Goal: Feedback & Contribution: Contribute content

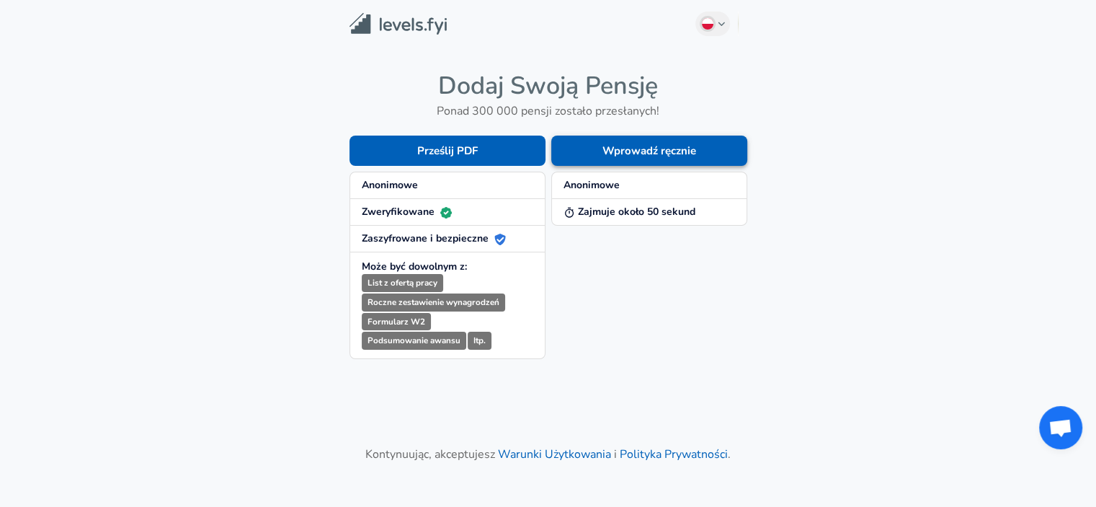
click at [710, 148] on button "Wprowadź ręcznie" at bounding box center [649, 151] width 196 height 30
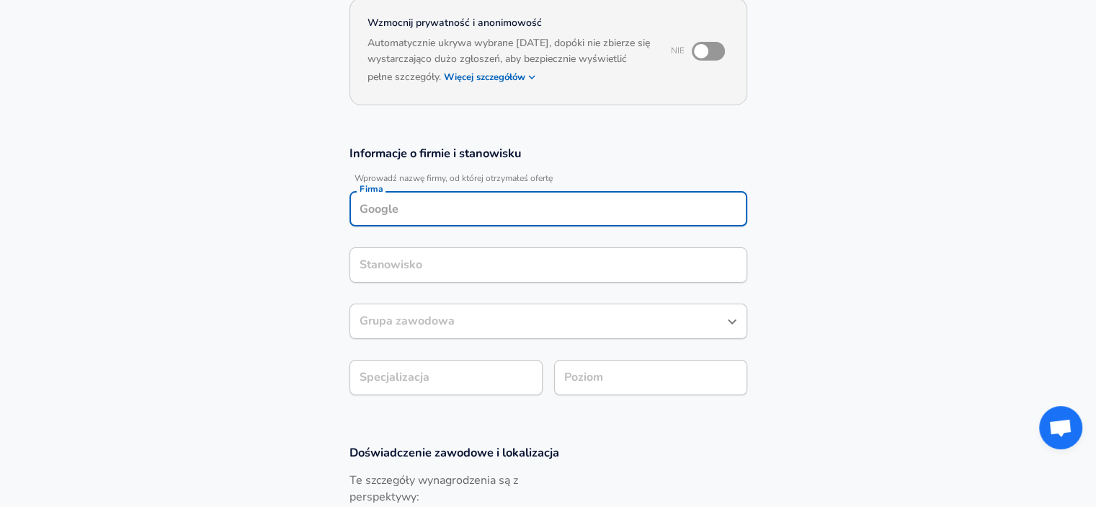
click at [424, 198] on input "Firma" at bounding box center [548, 209] width 385 height 22
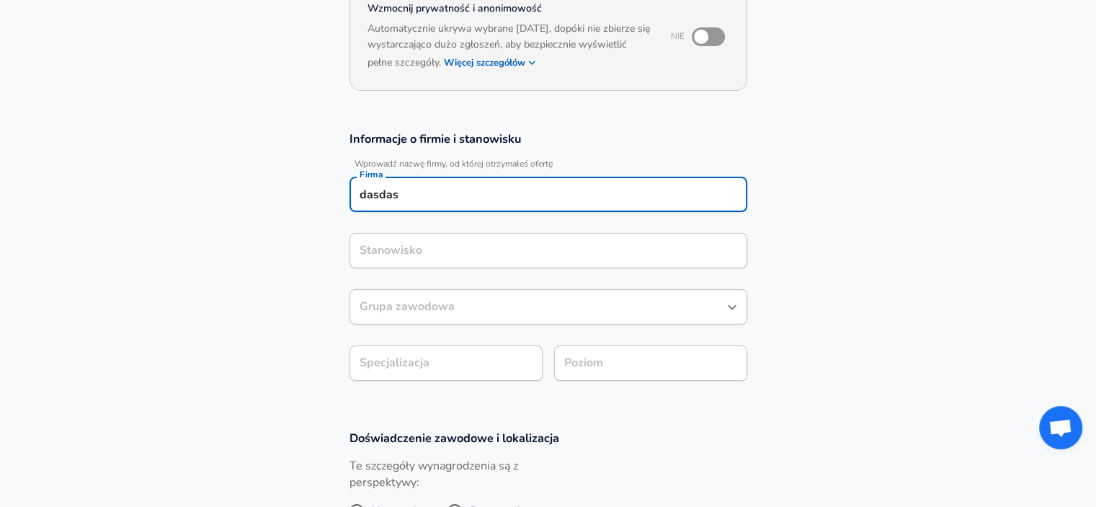
type input "dasdas"
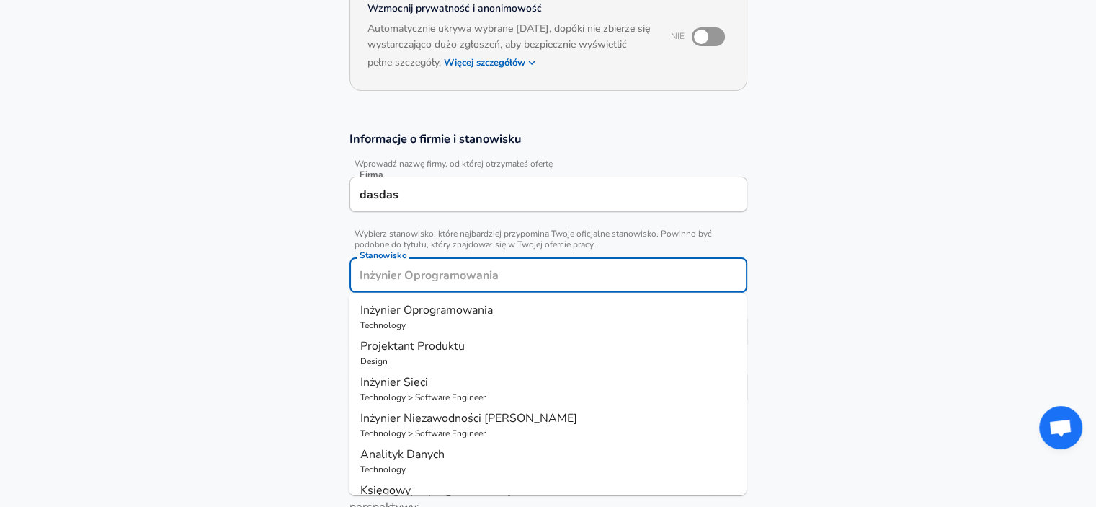
scroll to position [187, 0]
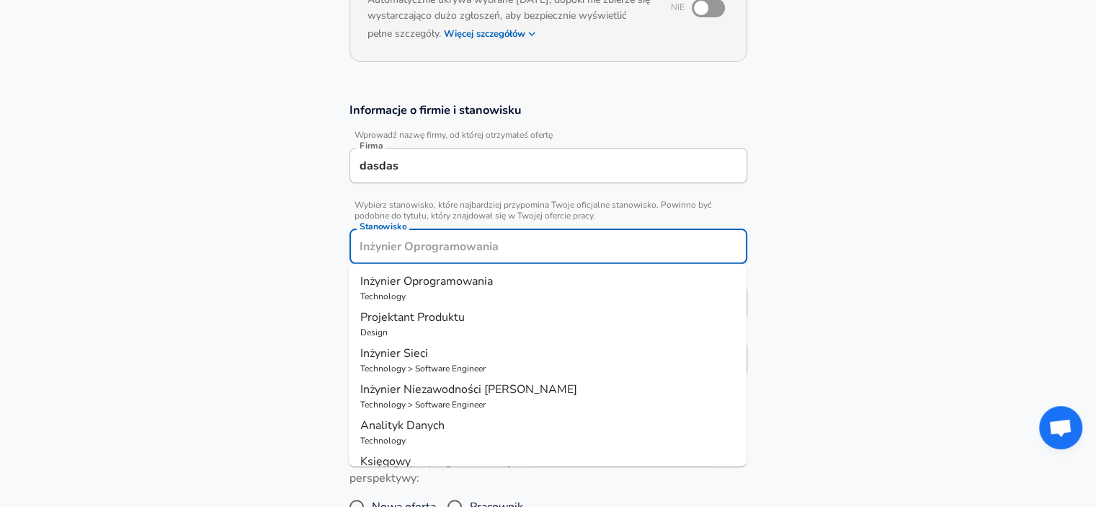
click at [390, 260] on div "Stanowisko" at bounding box center [549, 246] width 398 height 35
click at [391, 279] on span "Inżynier Oprogramowania" at bounding box center [426, 281] width 133 height 16
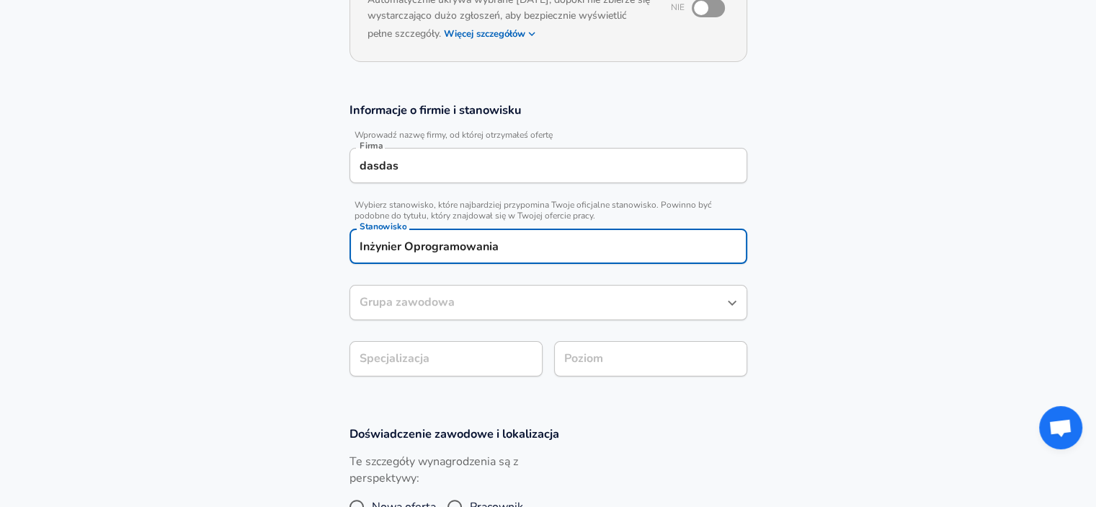
type input "Inżynier Oprogramowania"
drag, startPoint x: 286, startPoint y: 319, endPoint x: 360, endPoint y: 303, distance: 75.9
click at [291, 319] on section "Informacje o firmie i stanowisku Wprowadź nazwę firmy, od której otrzymałeś ofe…" at bounding box center [548, 247] width 1096 height 324
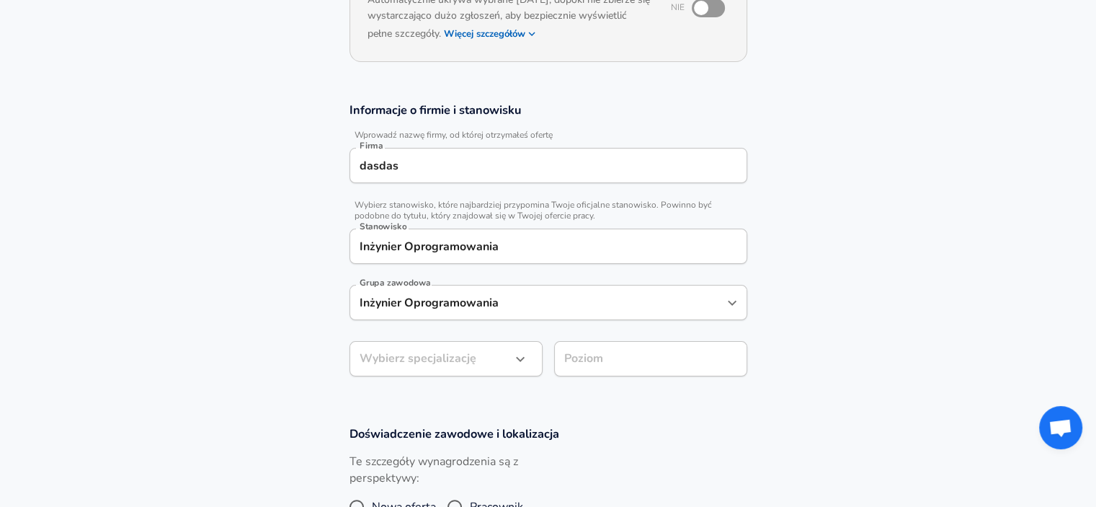
click at [395, 299] on input "Inżynier Oprogramowania" at bounding box center [537, 302] width 363 height 22
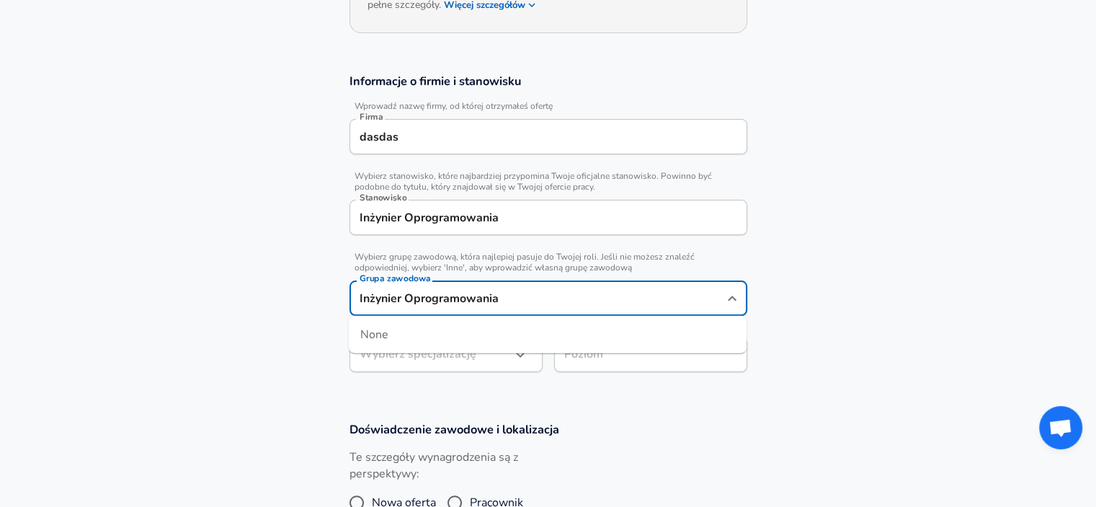
click at [308, 345] on section "Informacje o firmie i stanowisku Wprowadź nazwę firmy, od której otrzymałeś ofe…" at bounding box center [548, 230] width 1096 height 348
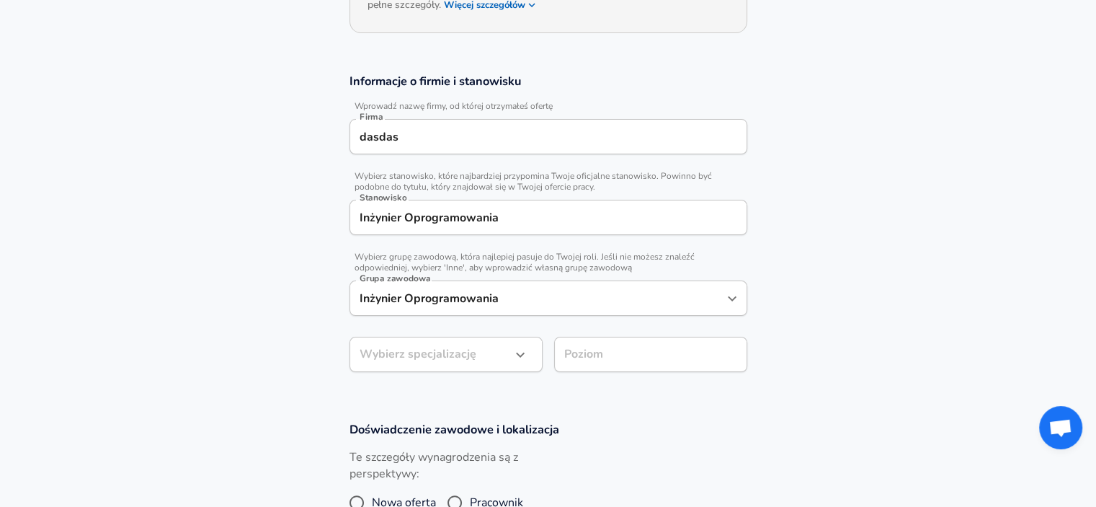
click at [420, 334] on div "Wybierz specjalizację ​ Wybierz specjalizację" at bounding box center [440, 353] width 205 height 56
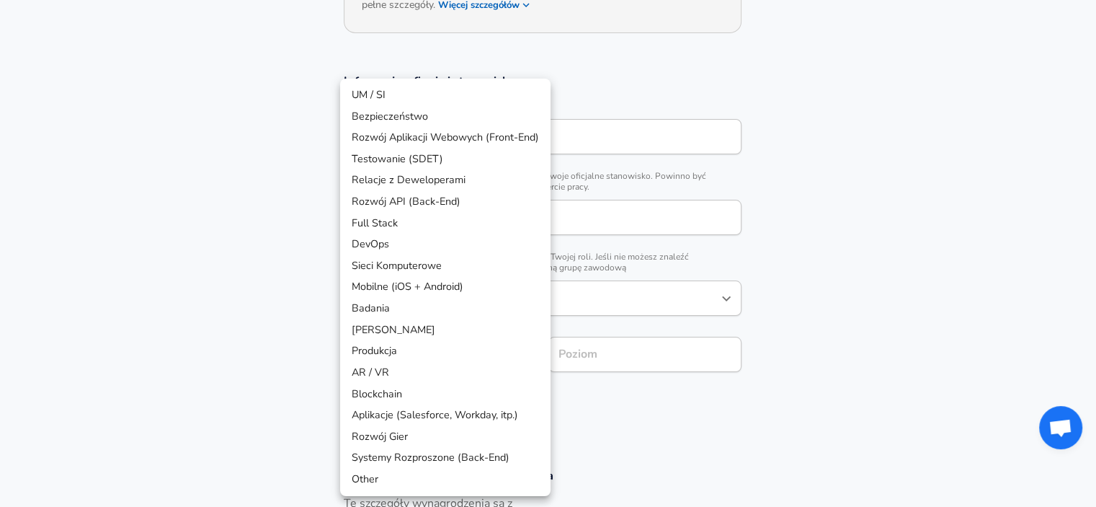
click at [415, 291] on body "Cenimy prywatność użytkowników Używamy plików cookie, aby poprawić jakość przeg…" at bounding box center [548, 37] width 1096 height 507
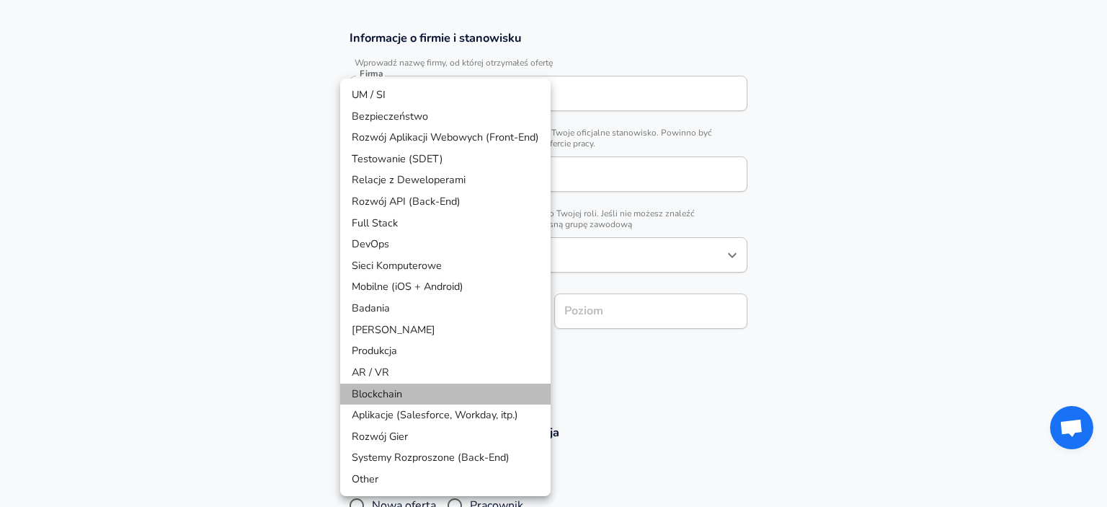
click at [368, 388] on li "Blockchain" at bounding box center [445, 394] width 210 height 22
type input "Blockchain"
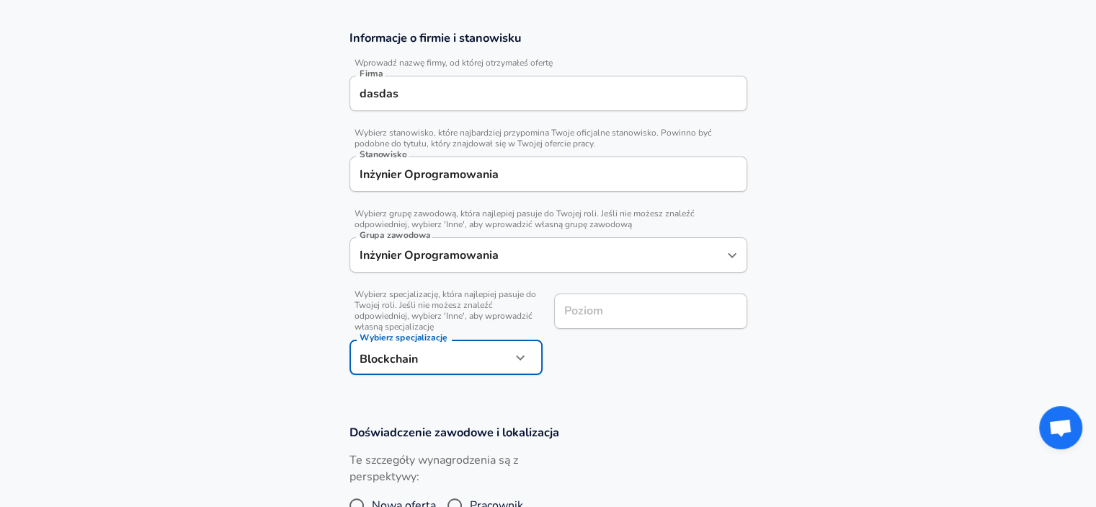
drag, startPoint x: 611, startPoint y: 294, endPoint x: 600, endPoint y: 294, distance: 11.5
click at [611, 293] on div "Poziom" at bounding box center [650, 310] width 193 height 35
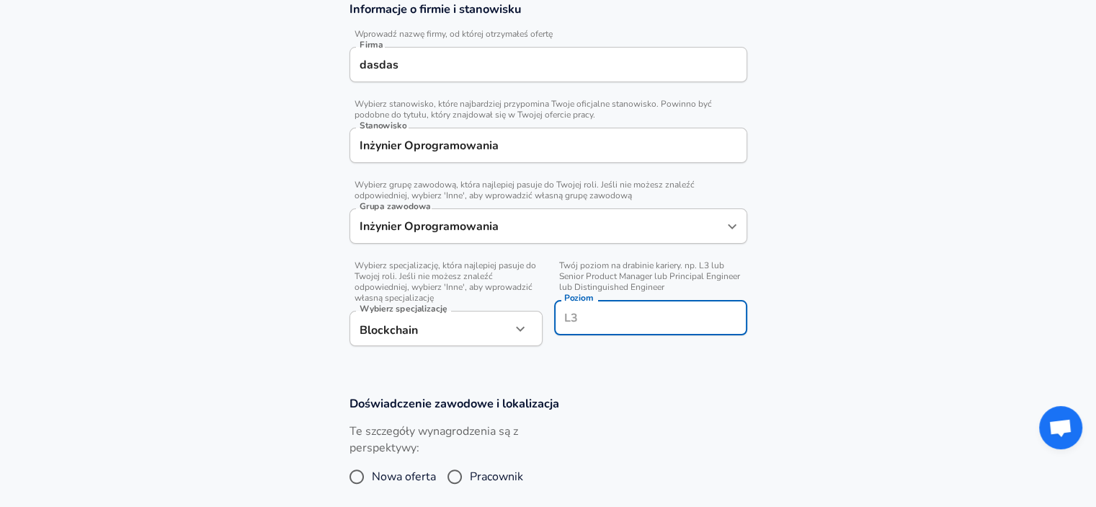
click at [587, 308] on input "Poziom" at bounding box center [651, 317] width 180 height 22
type input "L1"
drag, startPoint x: 101, startPoint y: 417, endPoint x: 143, endPoint y: 403, distance: 44.9
click at [101, 417] on section "Doświadczenie zawodowe i lokalizacja Te szczegóły wynagrodzenia są z perspektyw…" at bounding box center [548, 450] width 1096 height 144
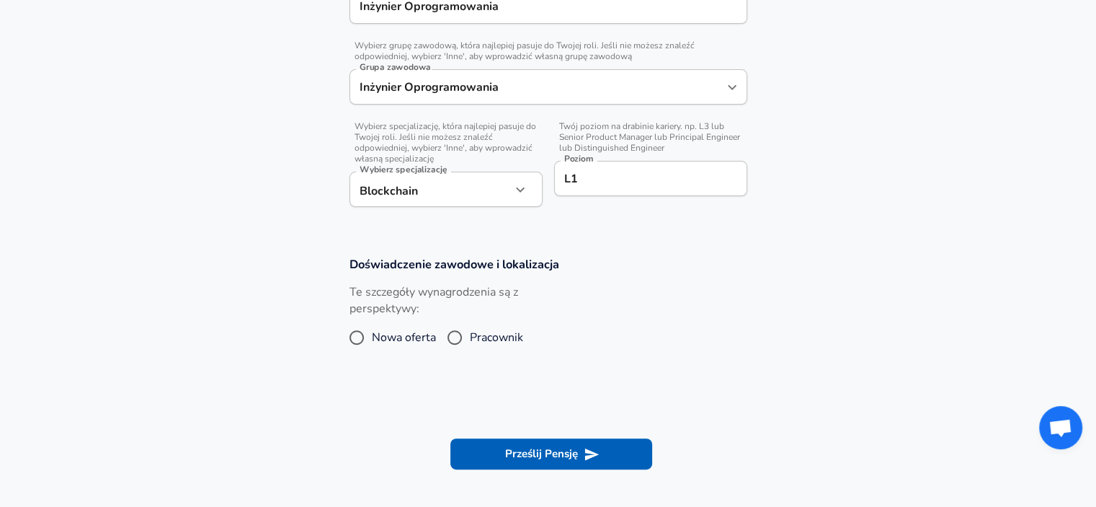
scroll to position [505, 0]
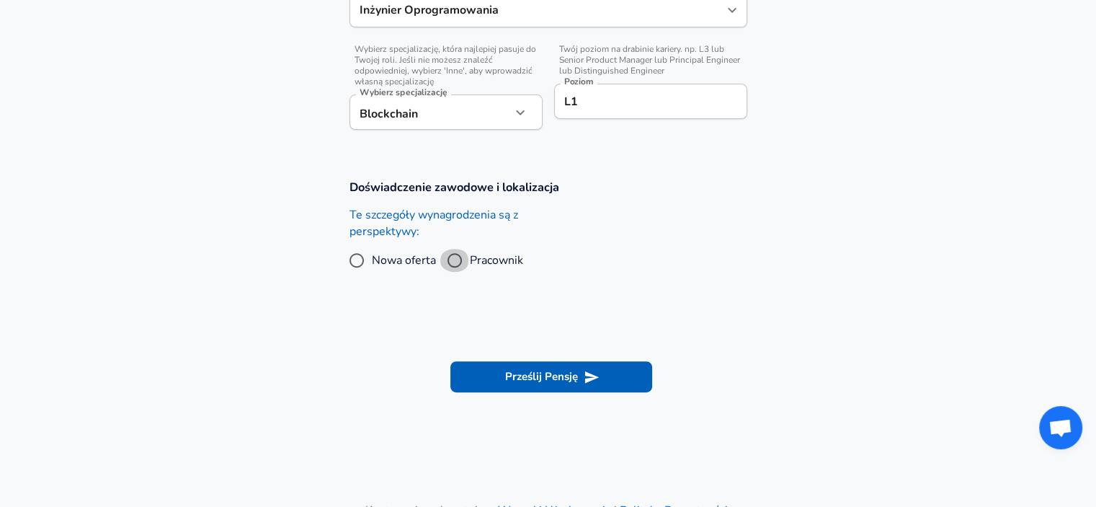
click at [456, 260] on input "Pracownik" at bounding box center [455, 260] width 30 height 23
radio input "true"
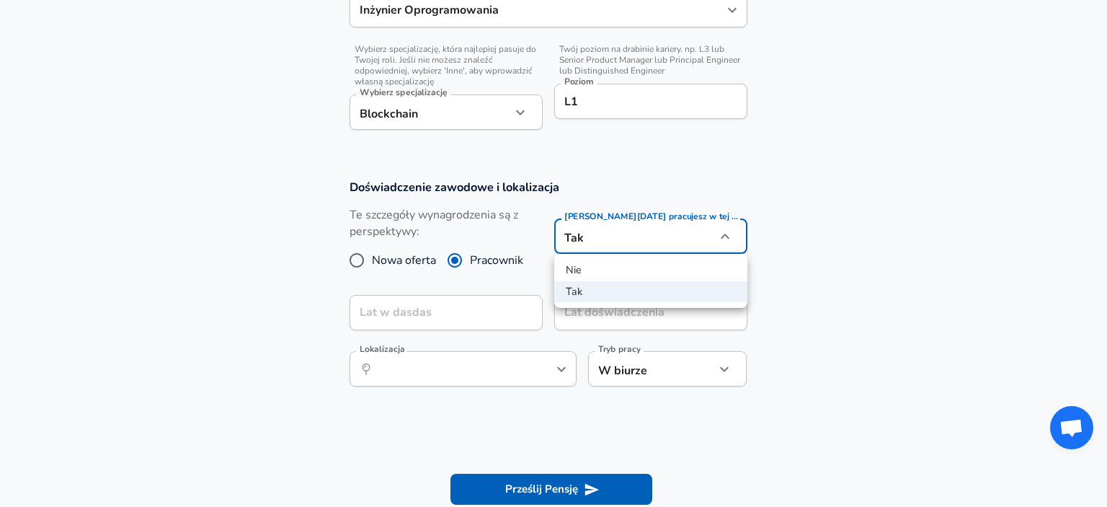
click at [583, 271] on li "Nie" at bounding box center [650, 271] width 193 height 22
type input "no"
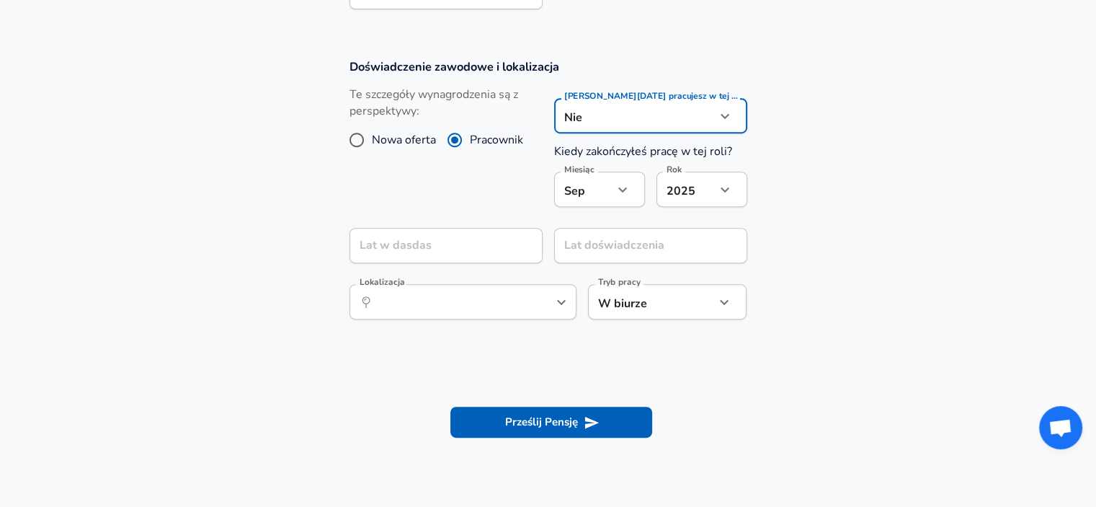
scroll to position [721, 0]
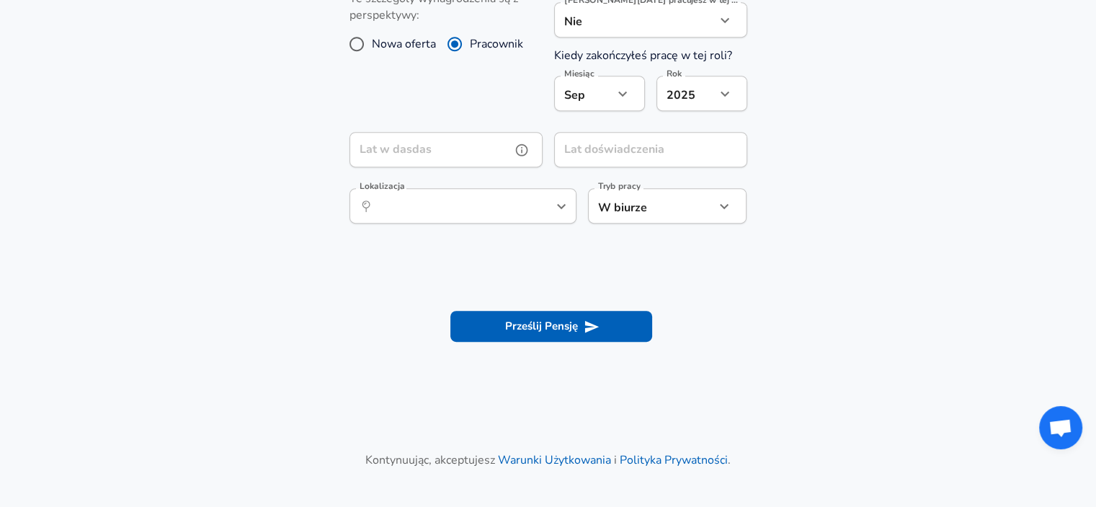
click at [480, 154] on input "Lat w dasdas" at bounding box center [430, 149] width 161 height 35
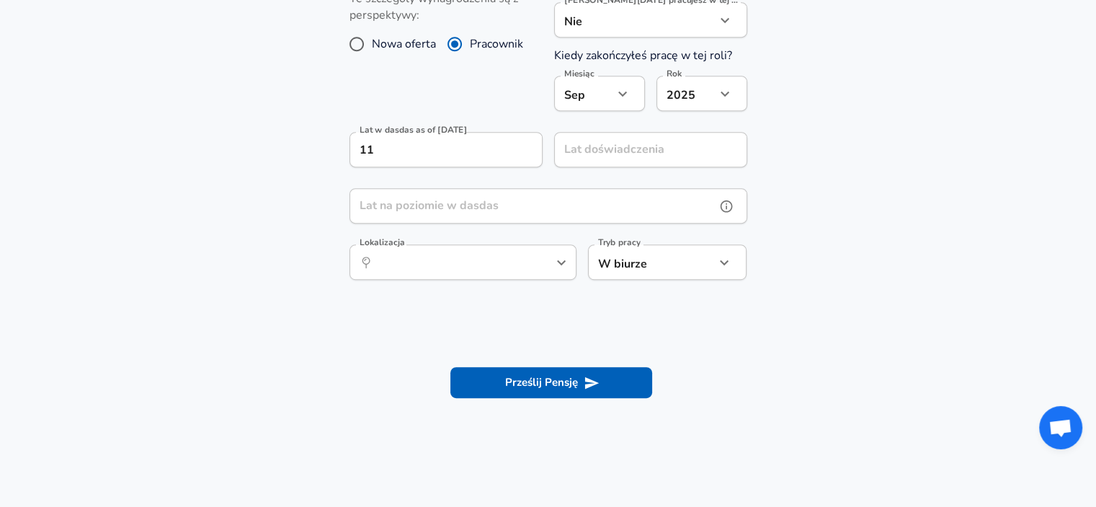
drag, startPoint x: 506, startPoint y: 210, endPoint x: 502, endPoint y: 221, distance: 11.6
click at [502, 221] on input "Lat na poziomie w dasdas" at bounding box center [533, 205] width 366 height 35
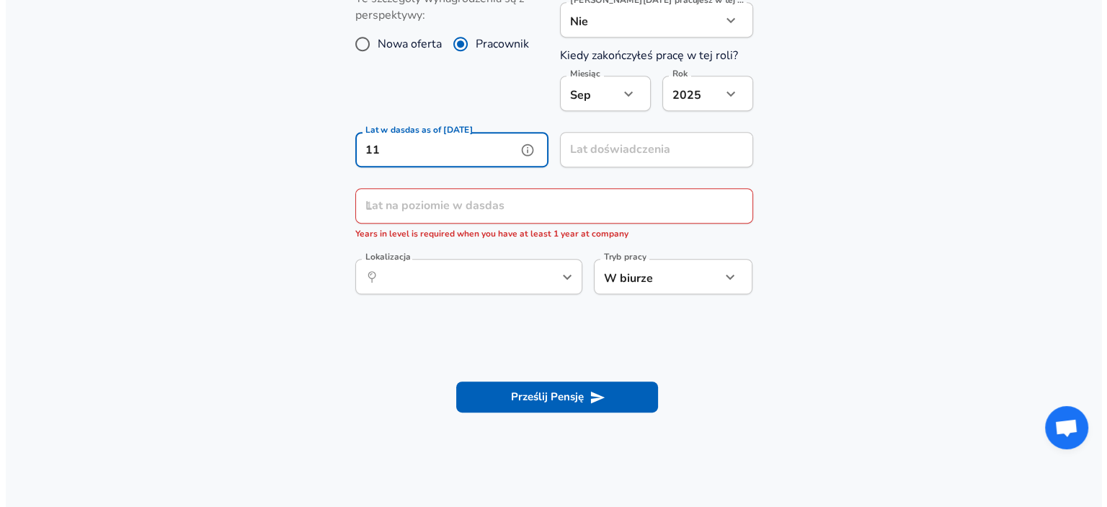
scroll to position [0, 0]
drag, startPoint x: 410, startPoint y: 164, endPoint x: 326, endPoint y: 150, distance: 85.6
click at [326, 150] on section "Doświadczenie zawodowe i lokalizacja Te szczegóły wynagrodzenia są z perspektyw…" at bounding box center [548, 136] width 1096 height 381
type input "1"
click at [415, 227] on p "Years in level is required when you have at least 1 year at company" at bounding box center [549, 234] width 398 height 14
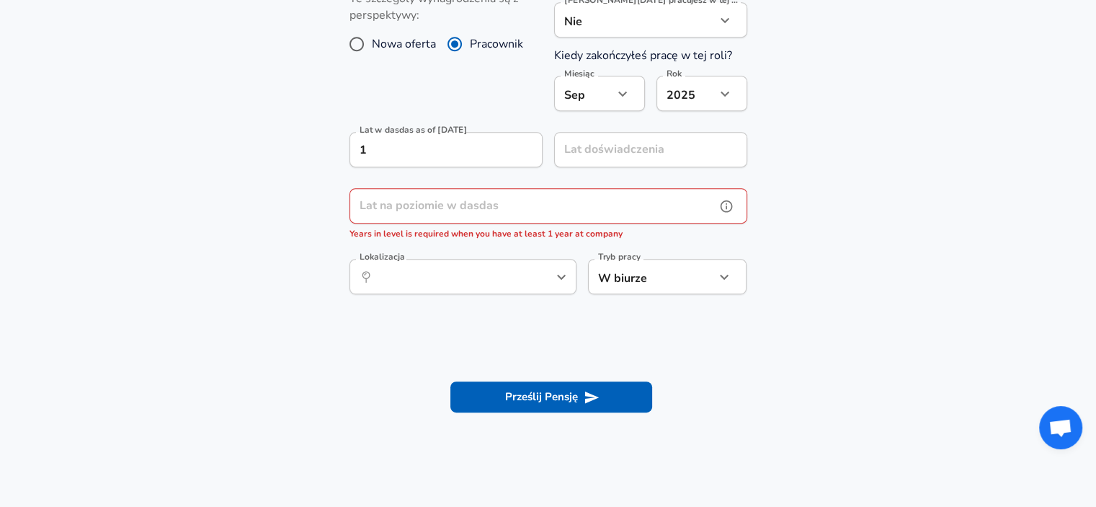
click at [456, 195] on div "Lat na poziomie w dasdas Lat na poziomie w dasdas Years in level is required wh…" at bounding box center [549, 214] width 398 height 53
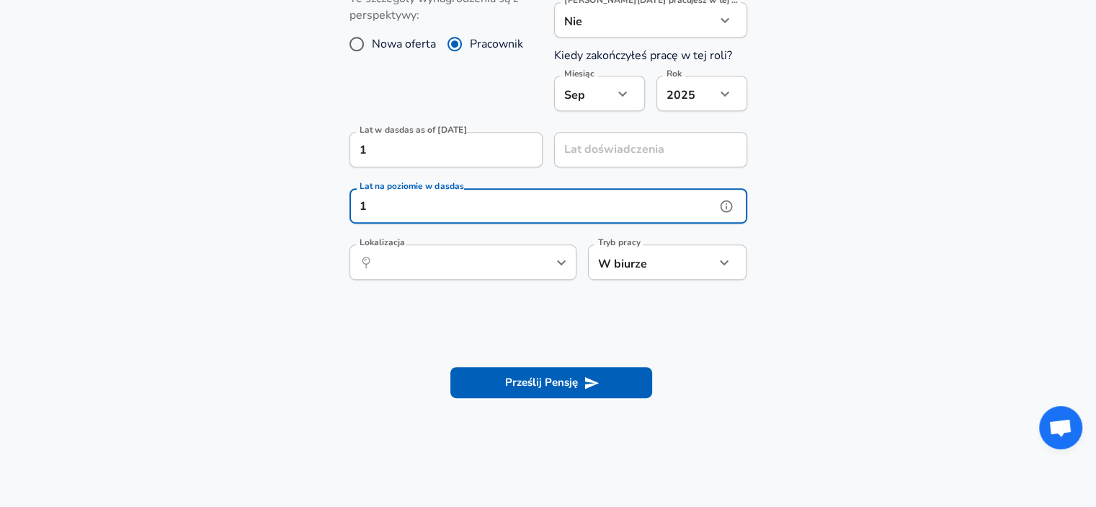
type input "1"
click at [253, 235] on section "Doświadczenie zawodowe i lokalizacja Te szczegóły wynagrodzenia są z perspektyw…" at bounding box center [548, 129] width 1096 height 366
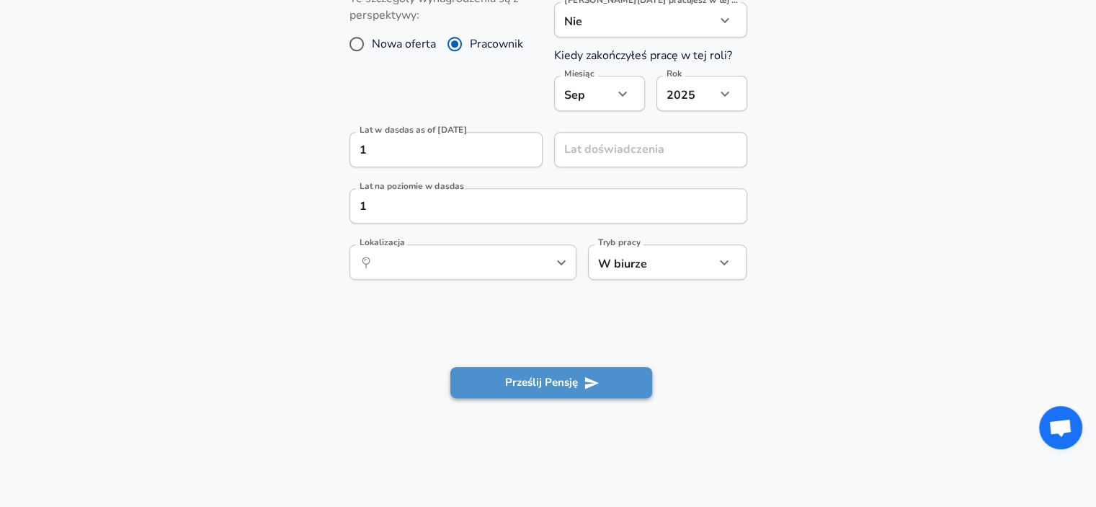
click at [498, 386] on button "Prześlij Pensję" at bounding box center [552, 382] width 202 height 30
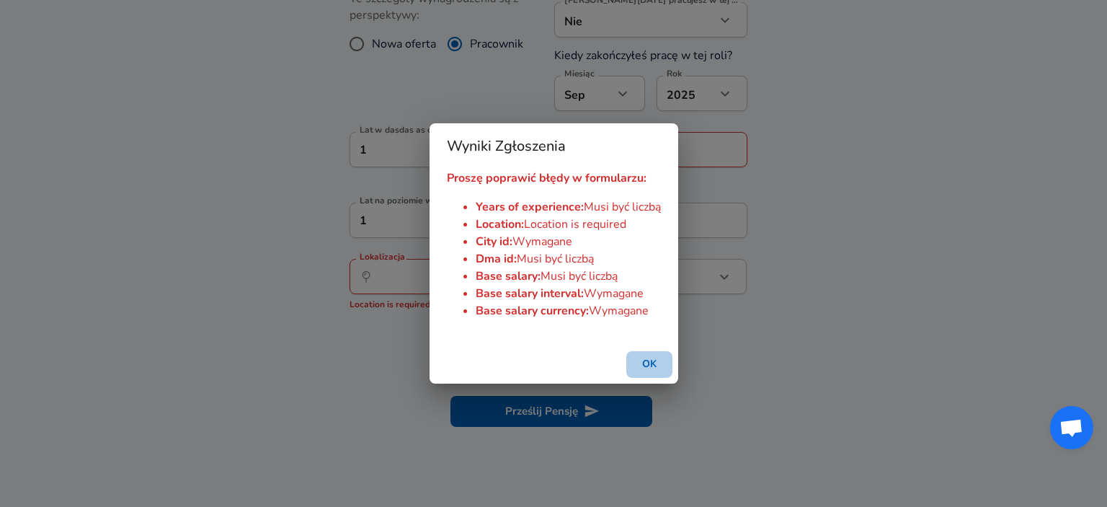
click at [650, 373] on button "OK" at bounding box center [649, 364] width 46 height 27
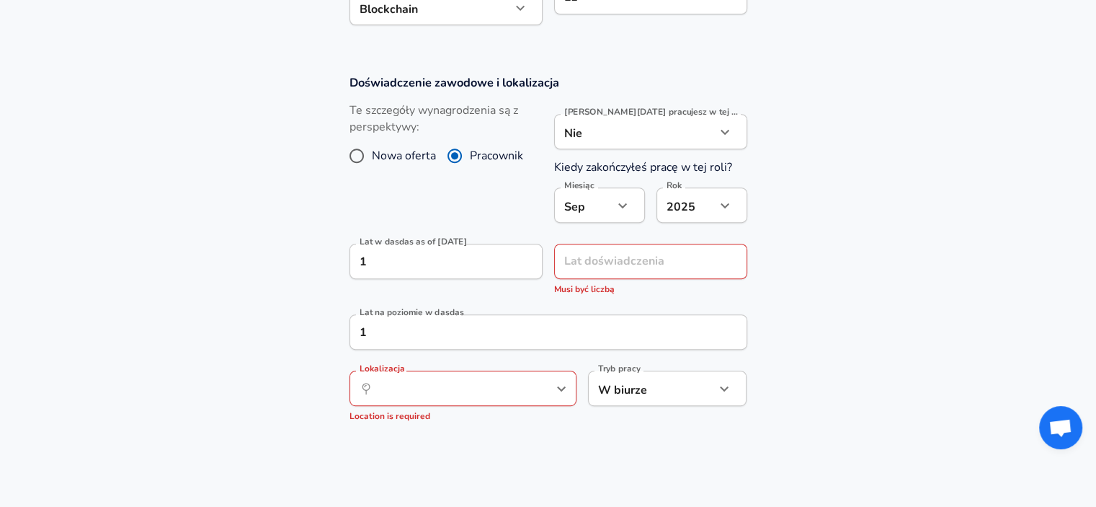
scroll to position [721, 0]
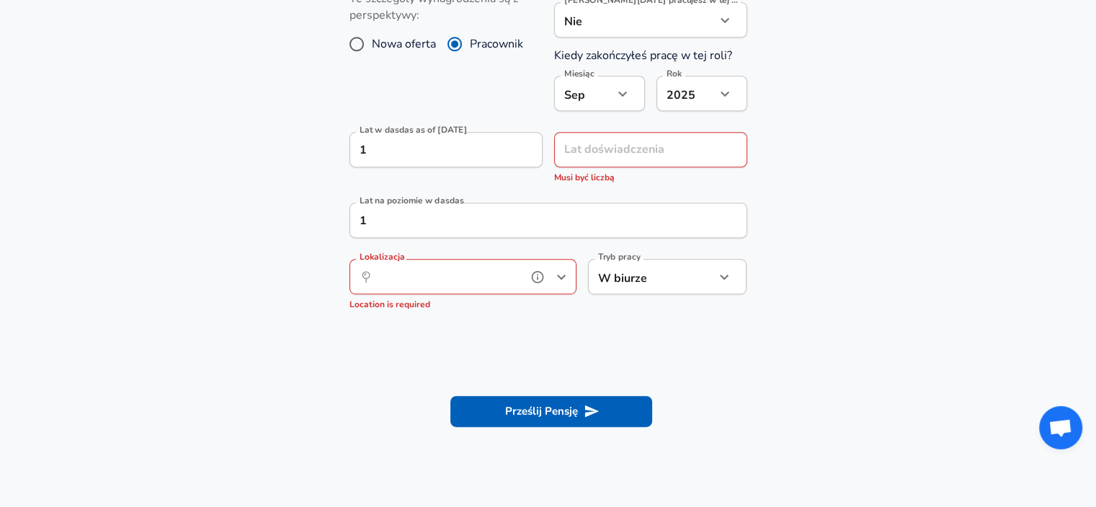
click at [437, 280] on input "Lokalizacja" at bounding box center [447, 276] width 148 height 22
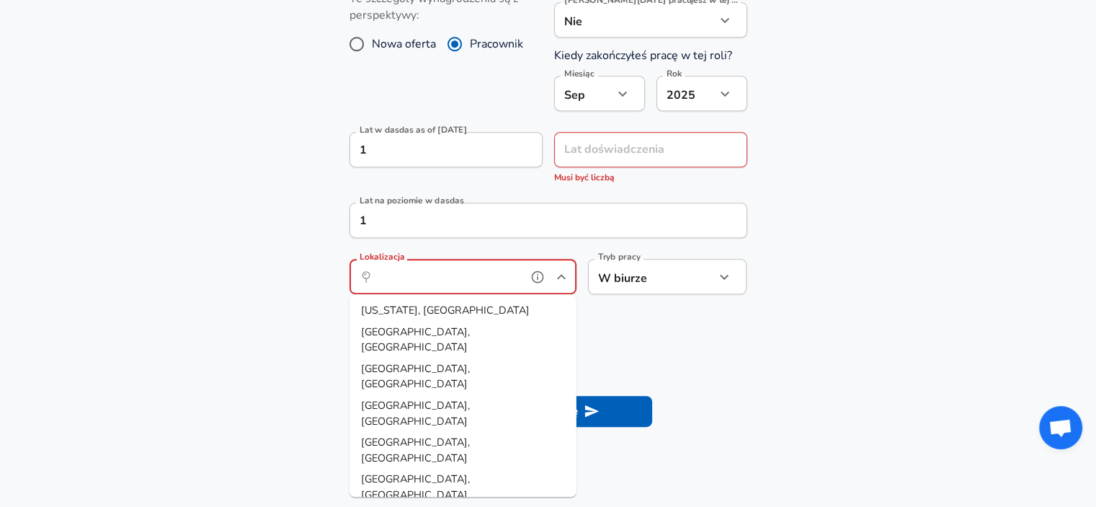
click at [429, 309] on li "[US_STATE], [GEOGRAPHIC_DATA]" at bounding box center [463, 311] width 227 height 22
type input "[US_STATE], [GEOGRAPHIC_DATA]"
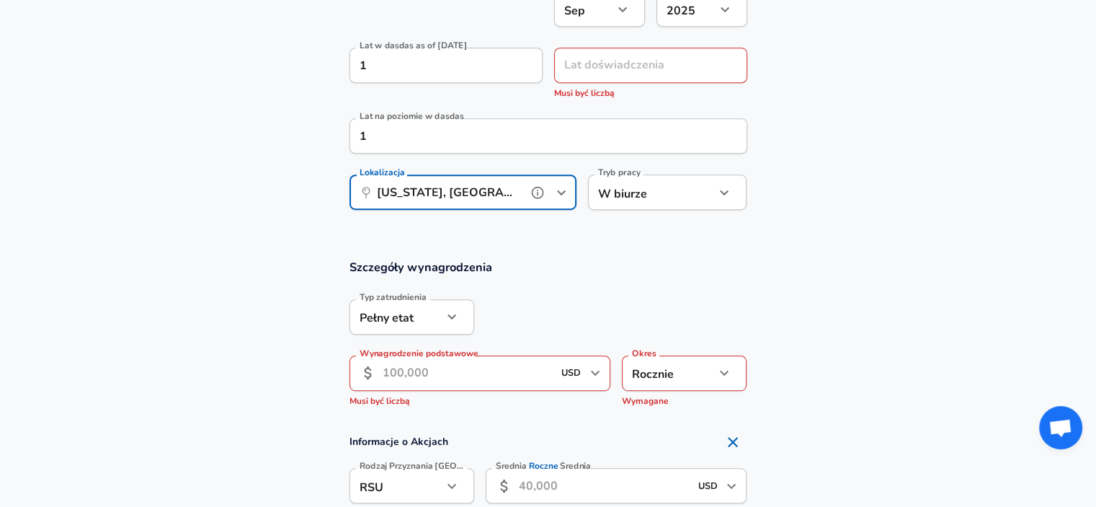
scroll to position [865, 0]
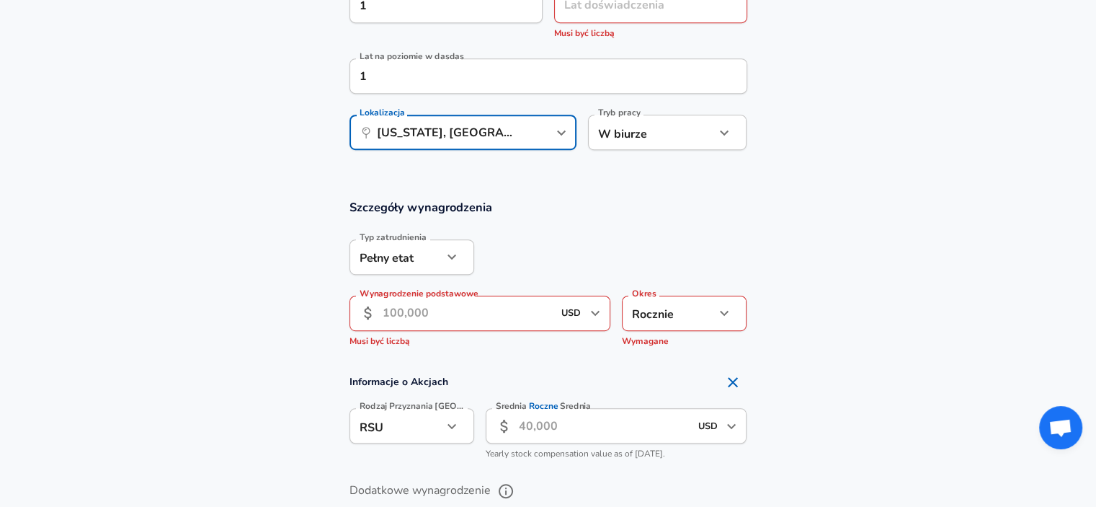
click at [496, 307] on input "Wynagrodzenie podstawowe" at bounding box center [468, 313] width 171 height 35
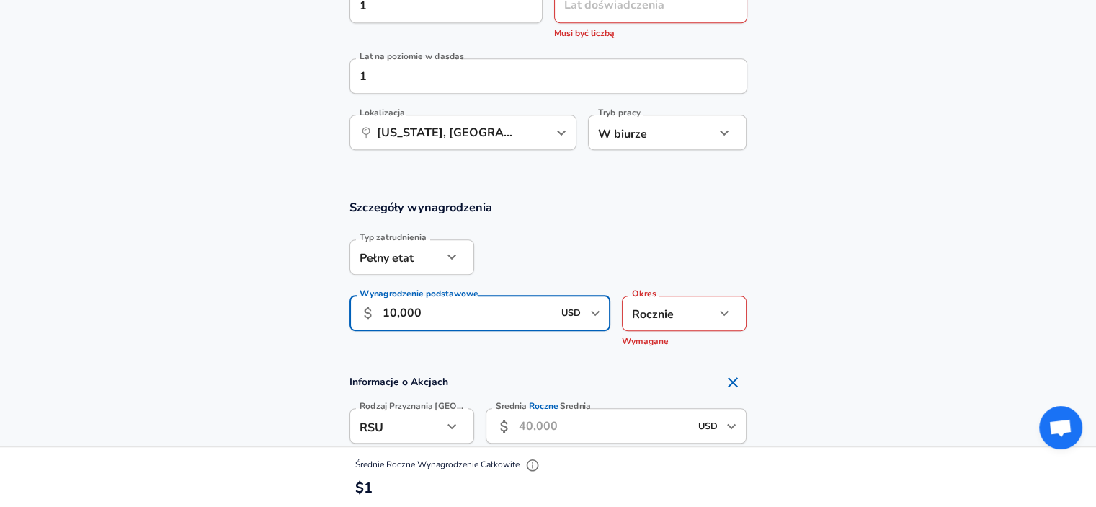
type input "10,000"
click at [828, 293] on section "Szczegóły wynagrodzenia Typ zatrudnienia Pełny etat full_time Typ zatrudnienia …" at bounding box center [548, 277] width 1096 height 156
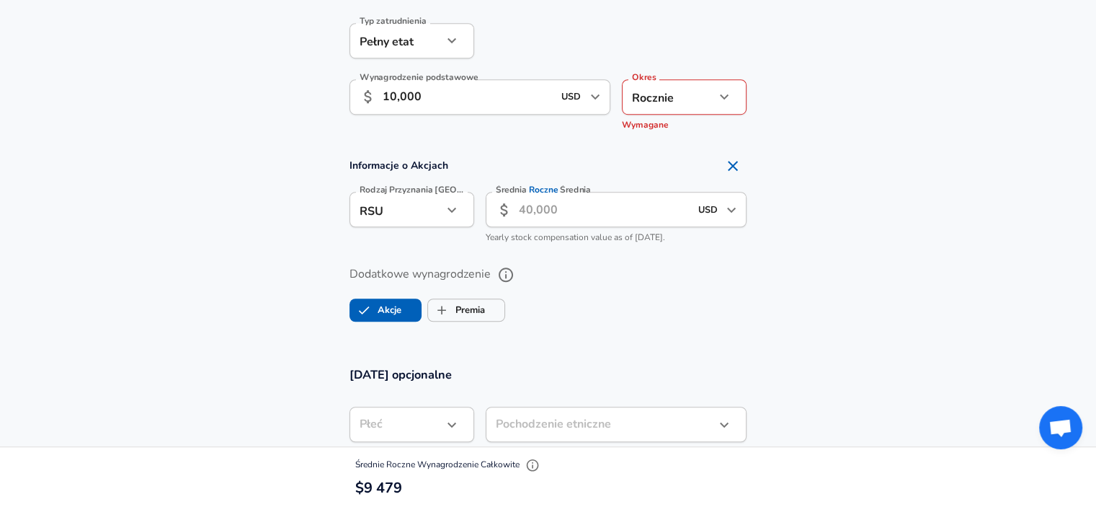
scroll to position [1298, 0]
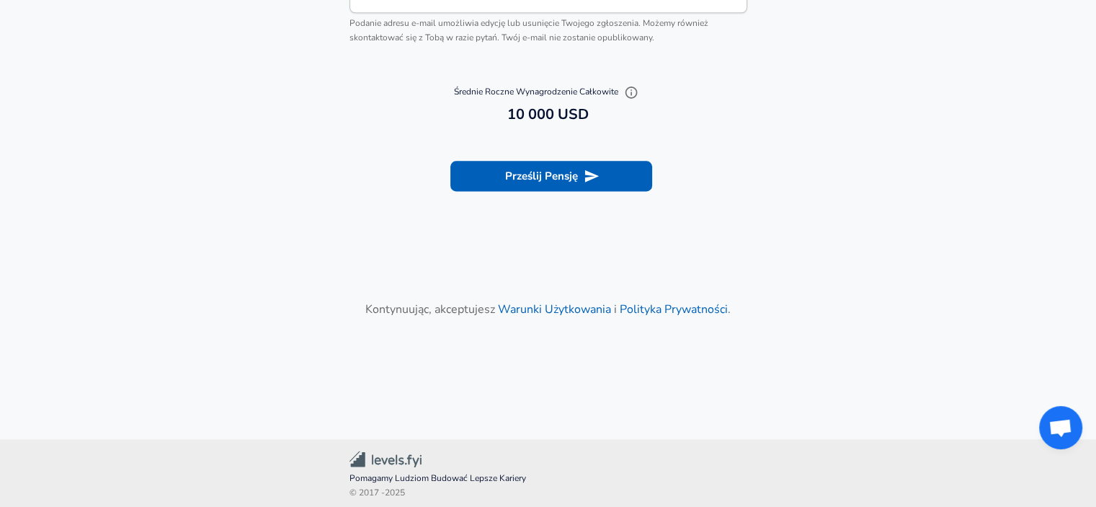
drag, startPoint x: 554, startPoint y: 192, endPoint x: 534, endPoint y: 184, distance: 21.3
click at [552, 192] on section "Prześlij Pensję" at bounding box center [548, 173] width 1096 height 81
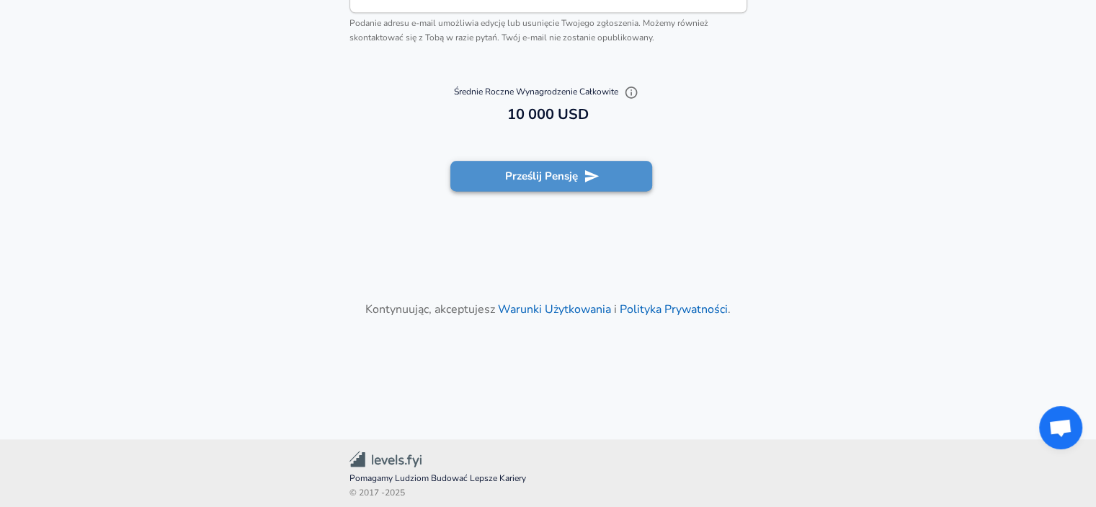
click at [533, 184] on button "Prześlij Pensję" at bounding box center [552, 176] width 202 height 30
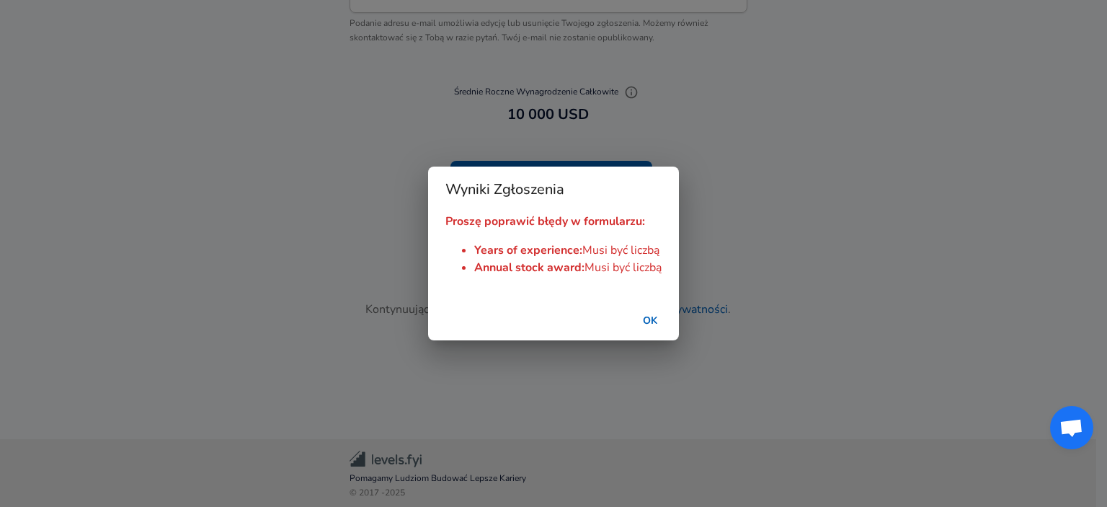
click at [655, 326] on button "OK" at bounding box center [650, 321] width 46 height 27
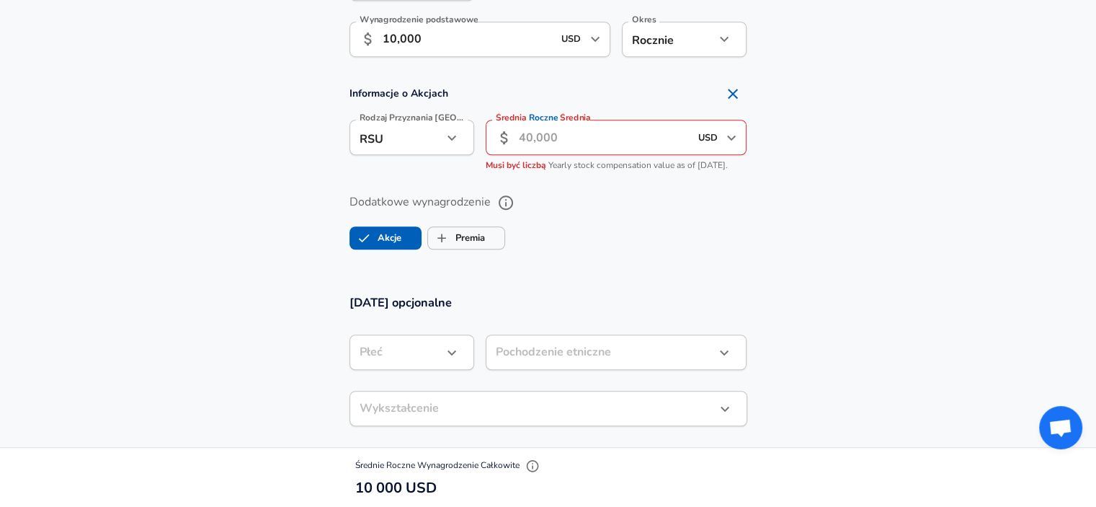
scroll to position [995, 0]
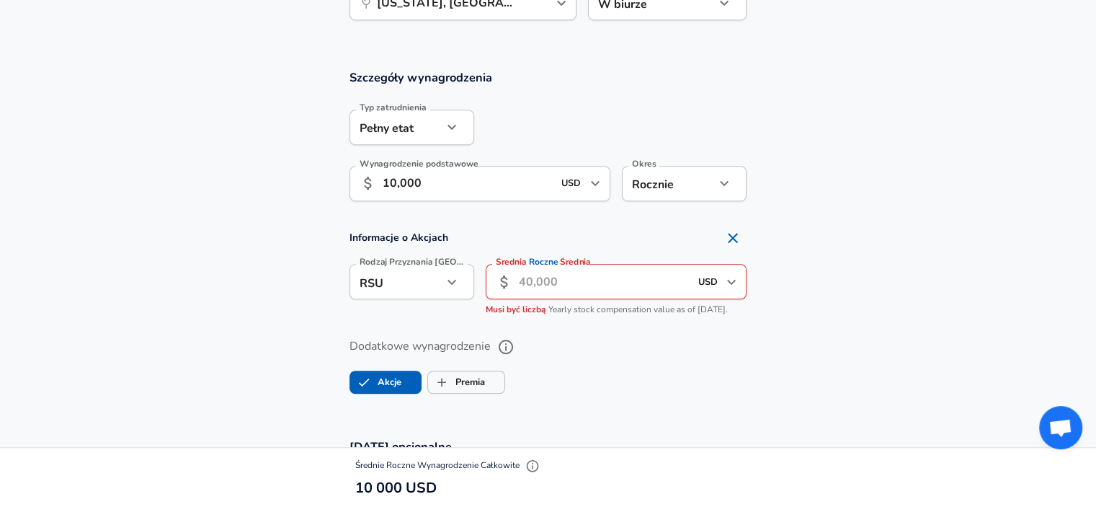
click at [626, 264] on input "Średnia Roczne Średnia" at bounding box center [604, 281] width 171 height 35
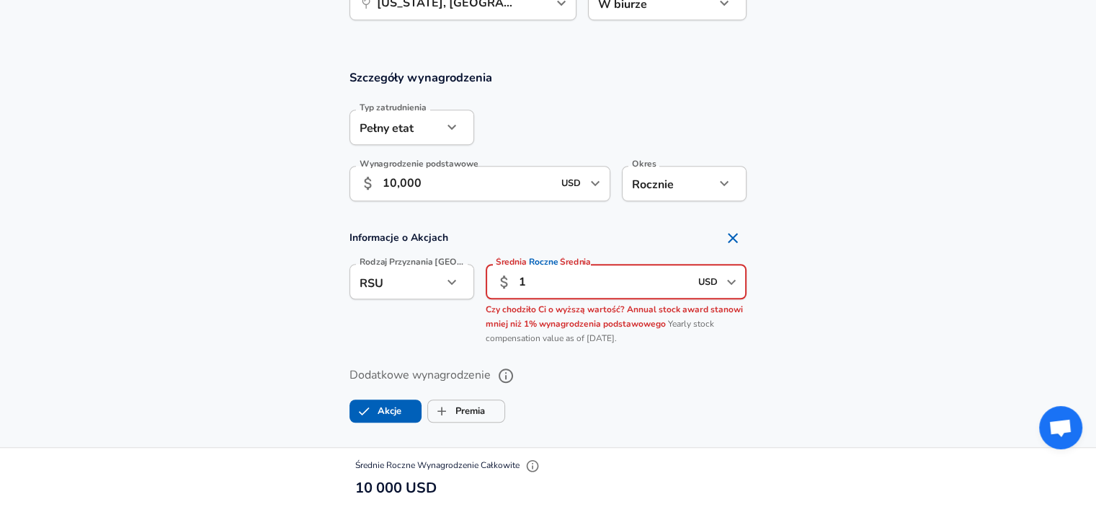
click at [306, 329] on section "Informacje o Akcjach Rodzaj Przyznania Akcji RSU stock Rodzaj Przyznania Akcji …" at bounding box center [548, 287] width 1096 height 128
drag, startPoint x: 603, startPoint y: 288, endPoint x: 369, endPoint y: 256, distance: 235.8
click at [369, 256] on div "Rodzaj Przyznania Akcji RSU stock Rodzaj Przyznania Akcji Średnia Roczne Średni…" at bounding box center [542, 301] width 409 height 99
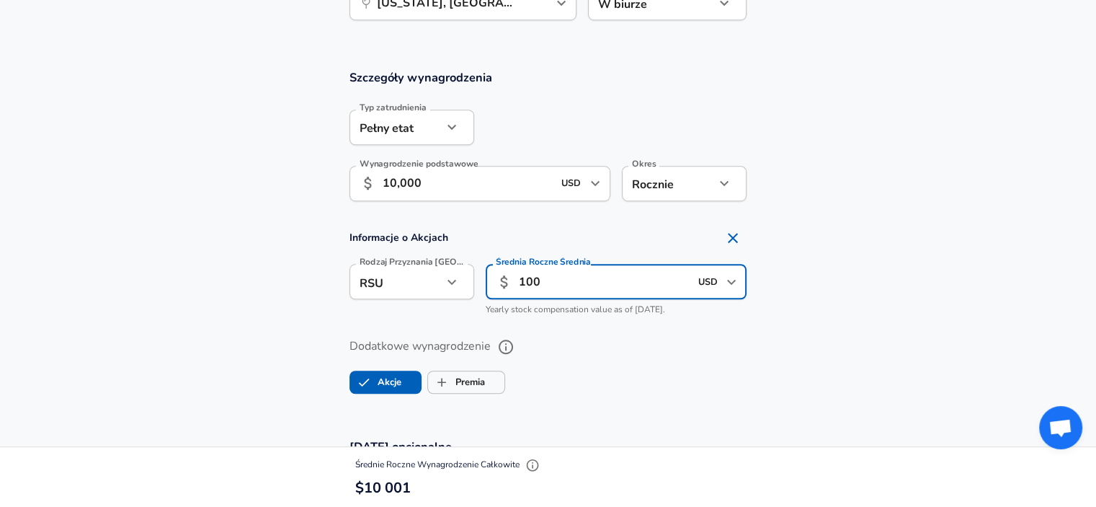
type input "100"
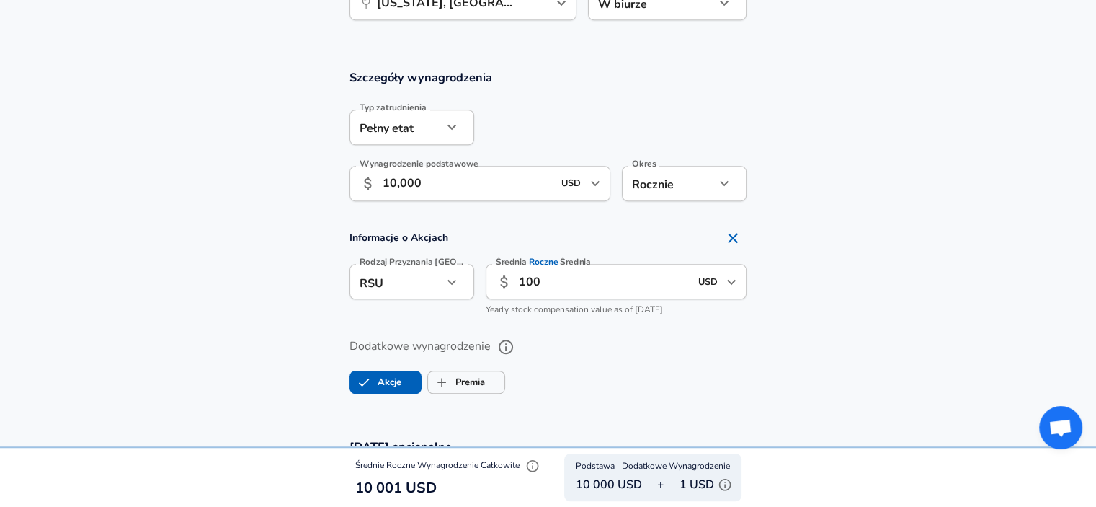
click at [897, 213] on section "Szczegóły wynagrodzenia Typ zatrudnienia Pełny etat full_time Typ zatrudnienia …" at bounding box center [548, 238] width 1096 height 370
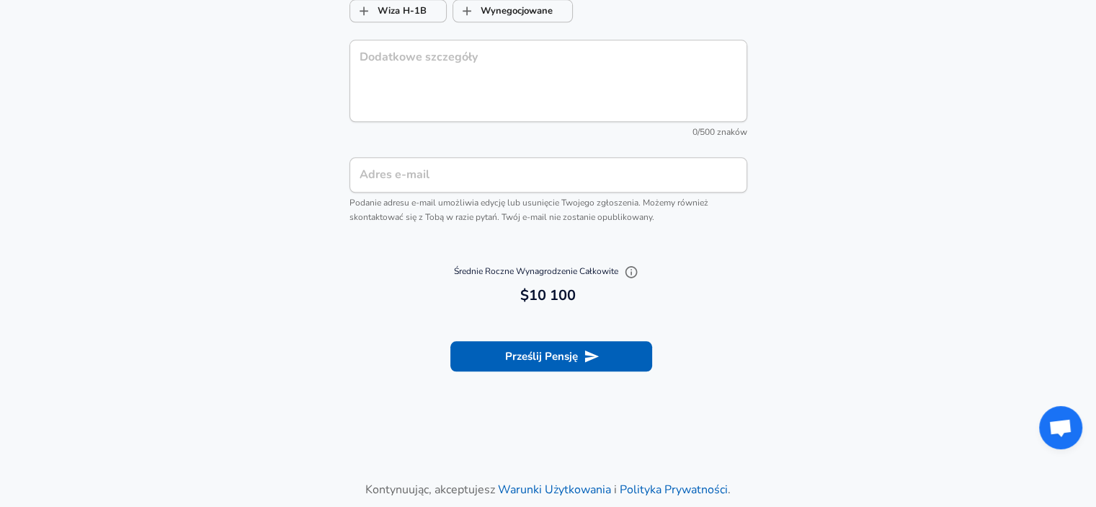
scroll to position [1788, 0]
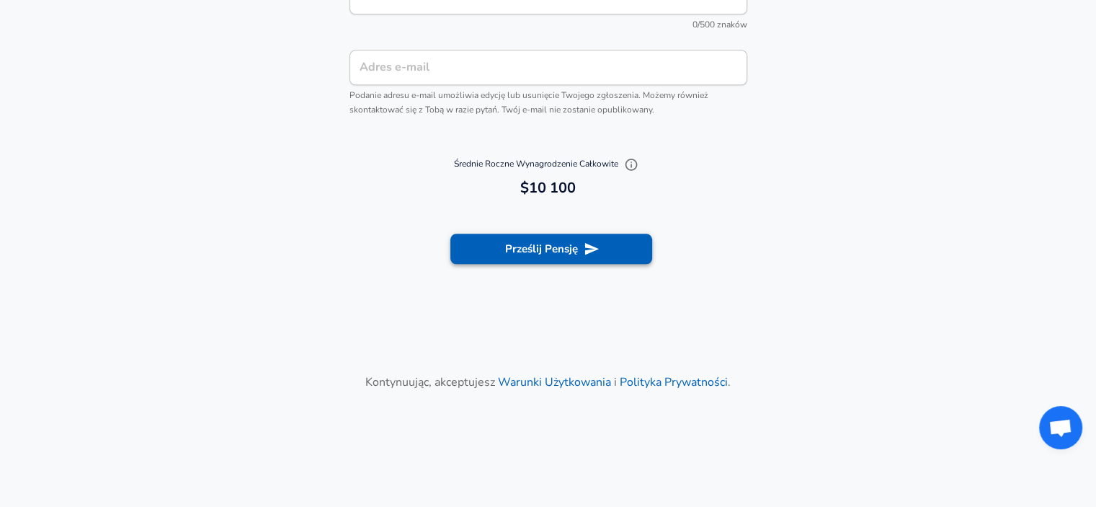
click at [604, 262] on button "Prześlij Pensję" at bounding box center [552, 249] width 202 height 30
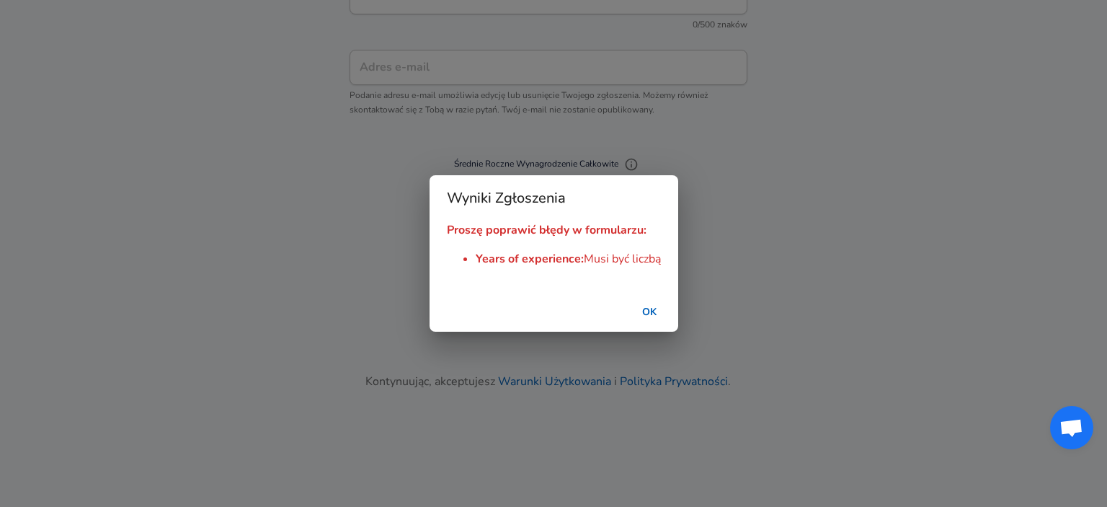
click at [654, 309] on button "OK" at bounding box center [649, 312] width 46 height 27
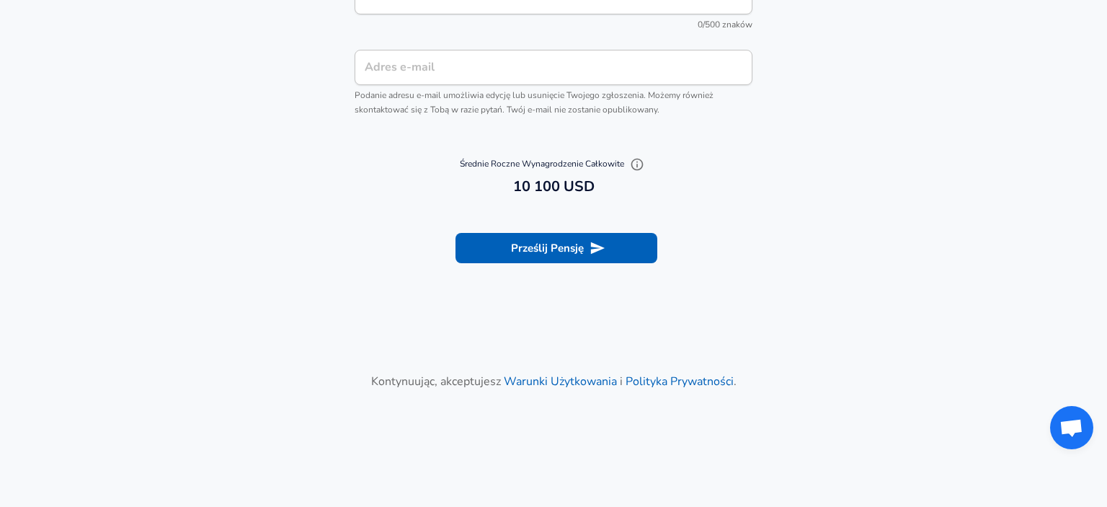
click at [793, 229] on section "Prześlij Pensję" at bounding box center [553, 245] width 1107 height 81
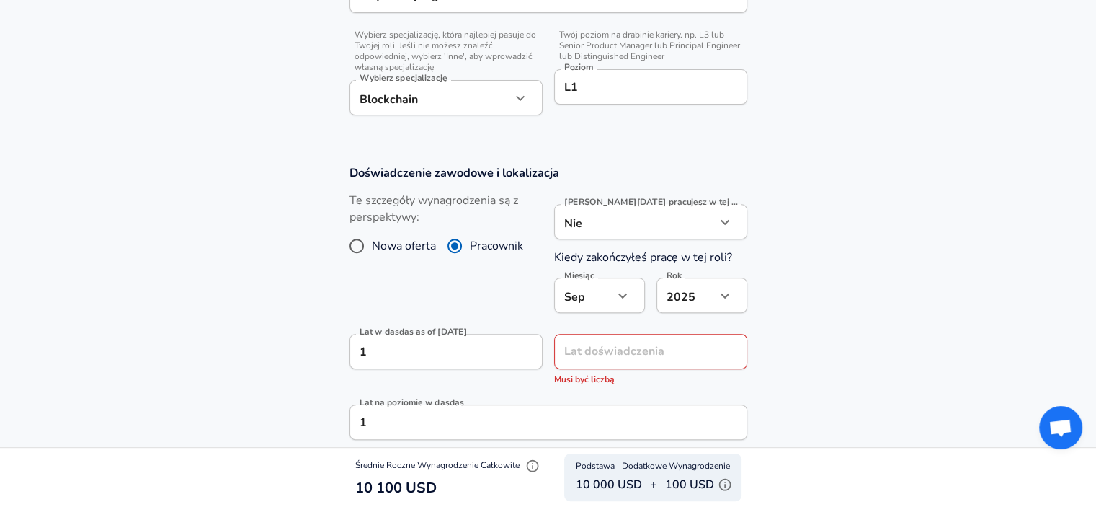
scroll to position [582, 0]
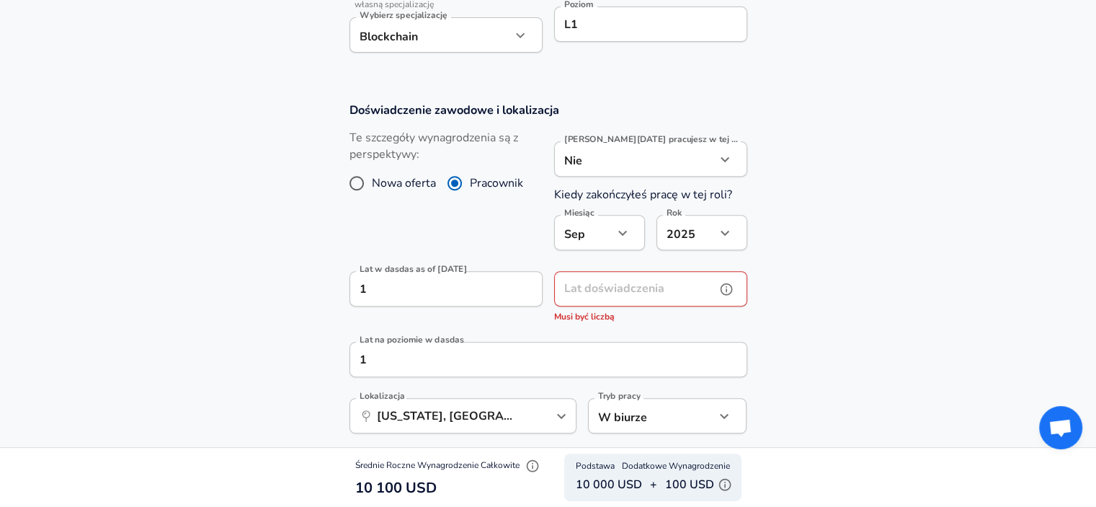
click at [622, 287] on input "Lat doświadczenia" at bounding box center [634, 288] width 161 height 35
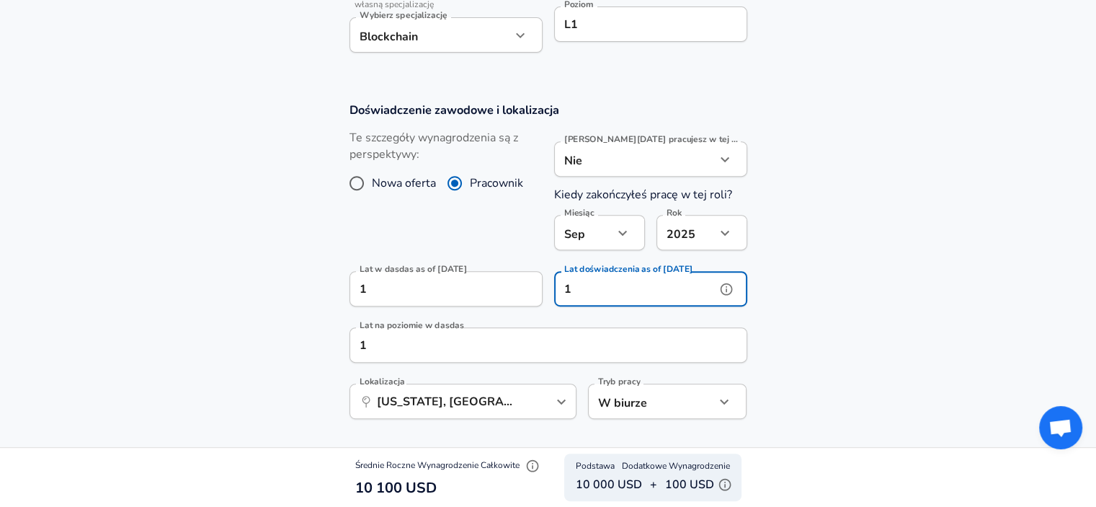
type input "1"
click at [823, 231] on section "Doświadczenie zawodowe i lokalizacja Te szczegóły wynagrodzenia są z perspektyw…" at bounding box center [548, 268] width 1096 height 366
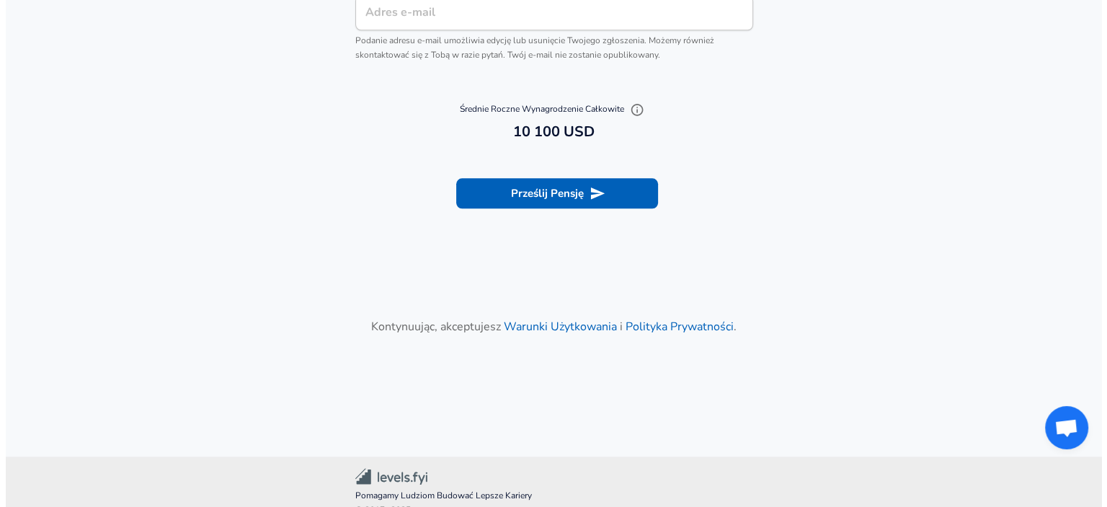
scroll to position [1849, 0]
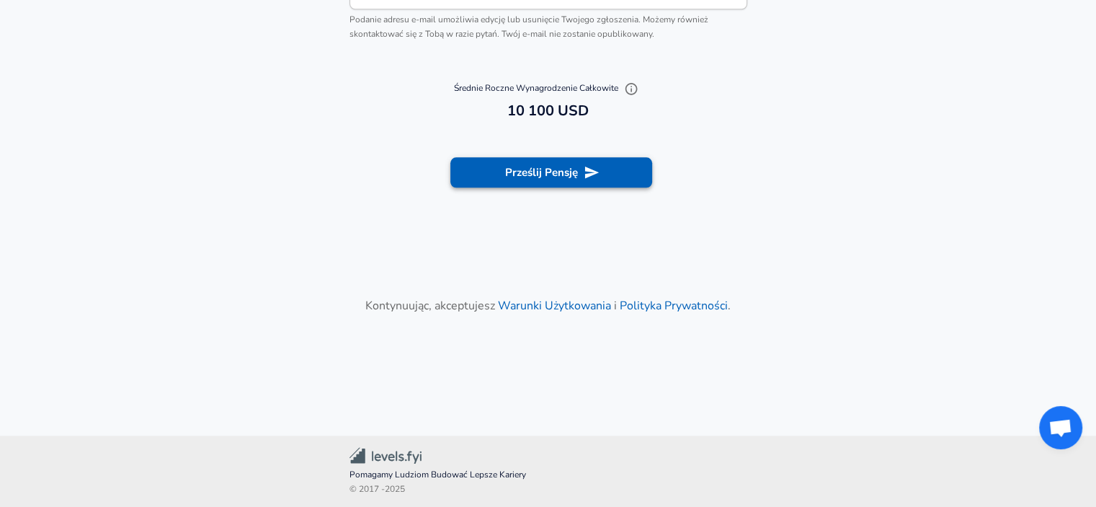
click at [598, 174] on icon "submit" at bounding box center [592, 172] width 16 height 16
